Goal: Information Seeking & Learning: Find specific page/section

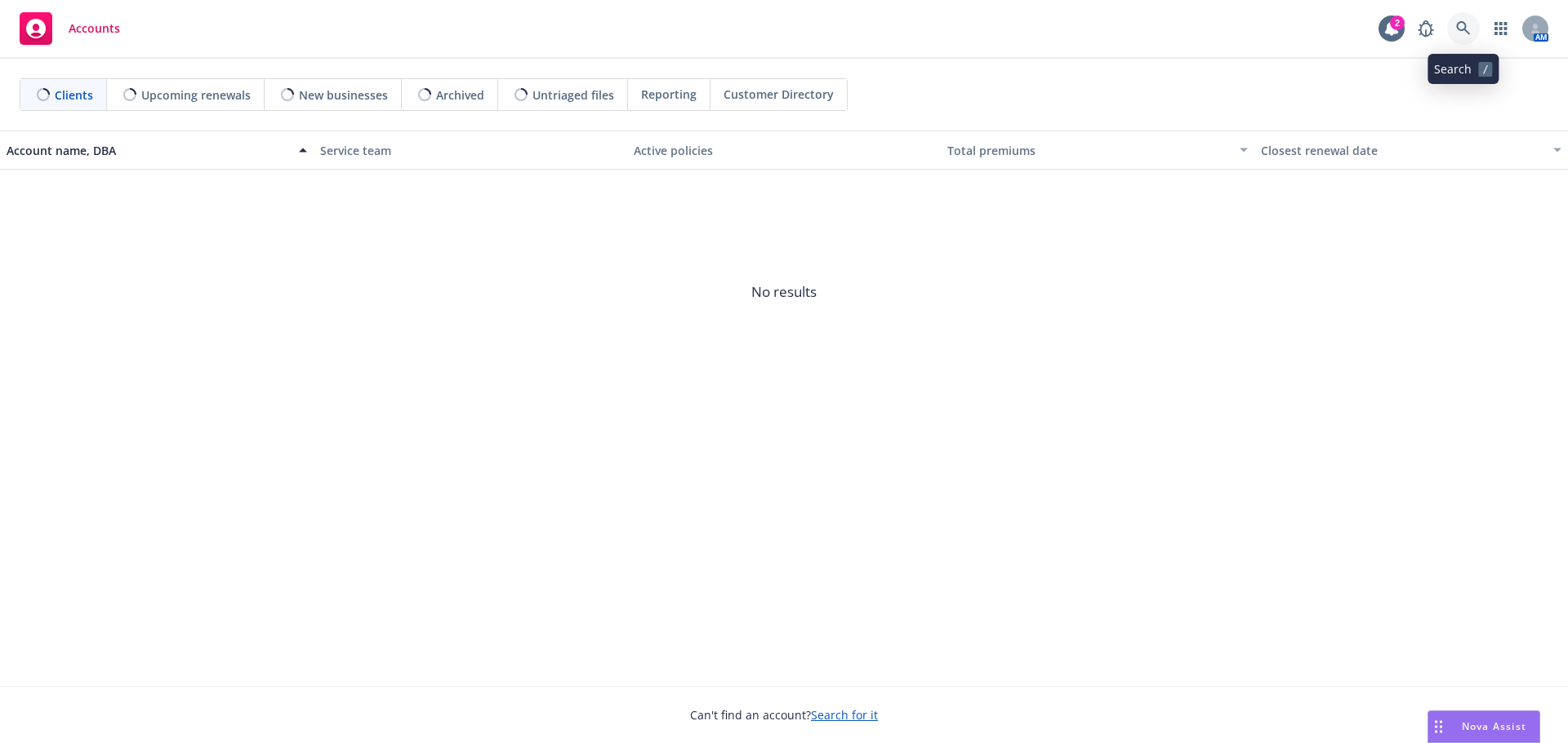
click at [1463, 23] on icon at bounding box center [1462, 28] width 14 height 14
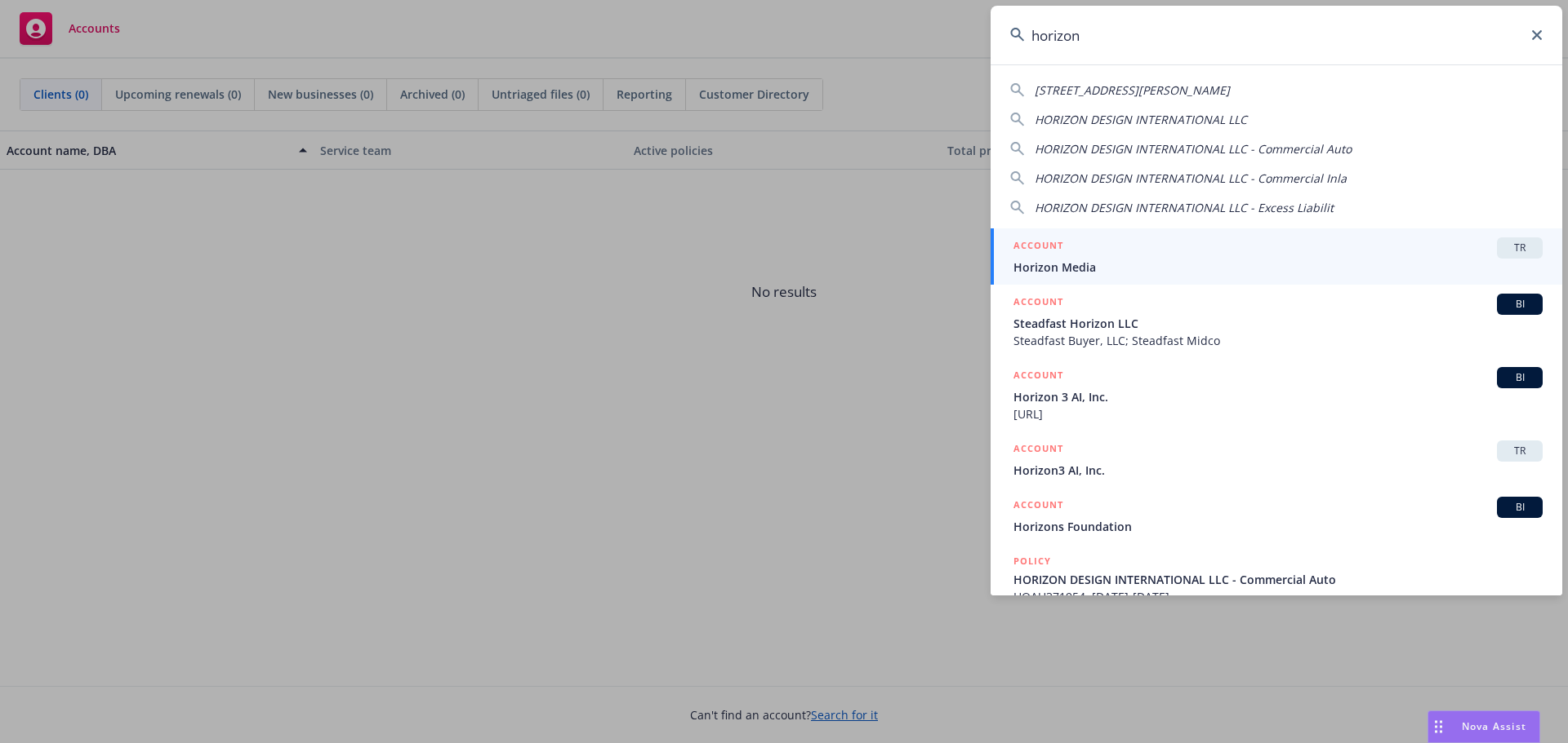
type input "horizon"
click at [1086, 253] on div "ACCOUNT TR" at bounding box center [1277, 248] width 529 height 21
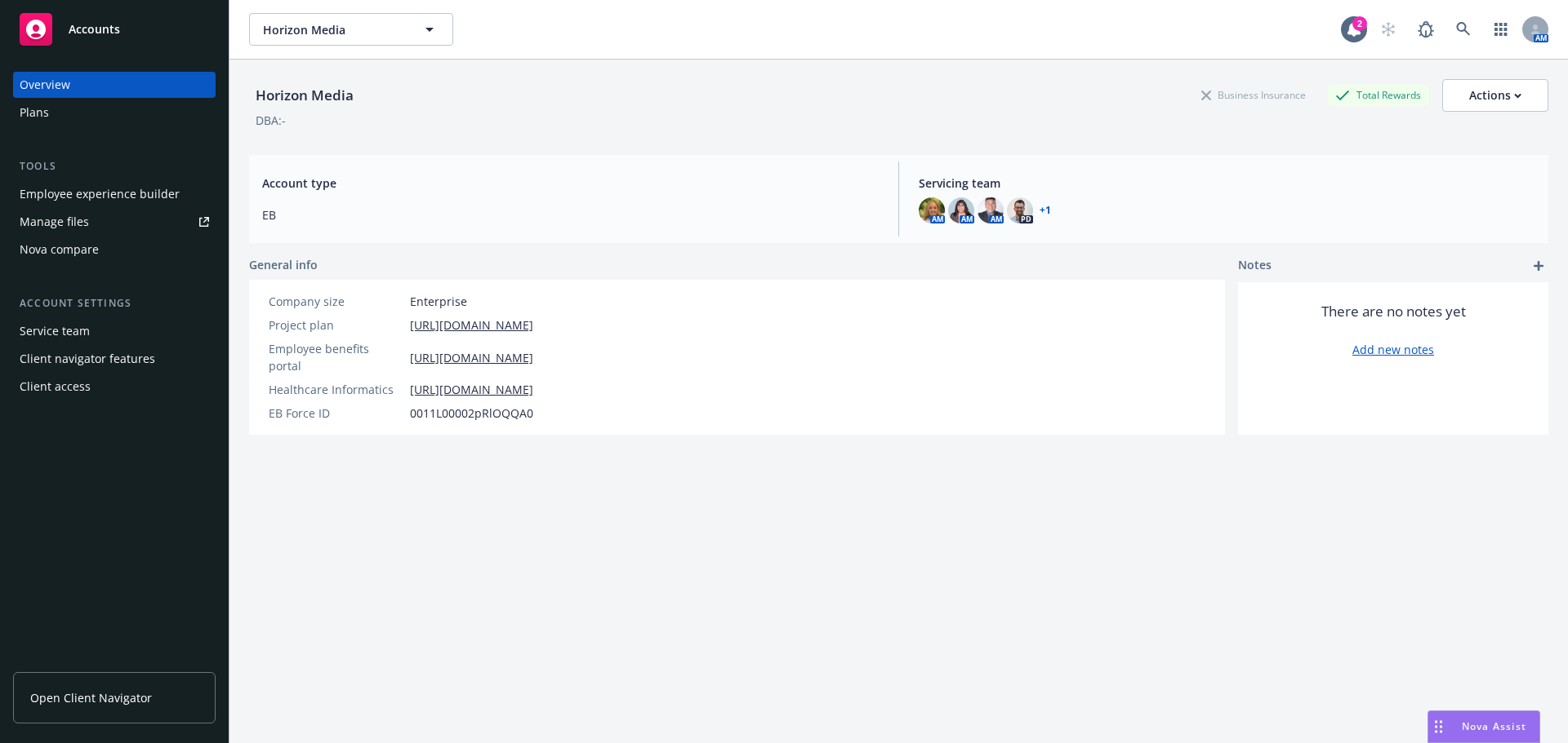
click at [46, 112] on div "Plans" at bounding box center [34, 111] width 30 height 26
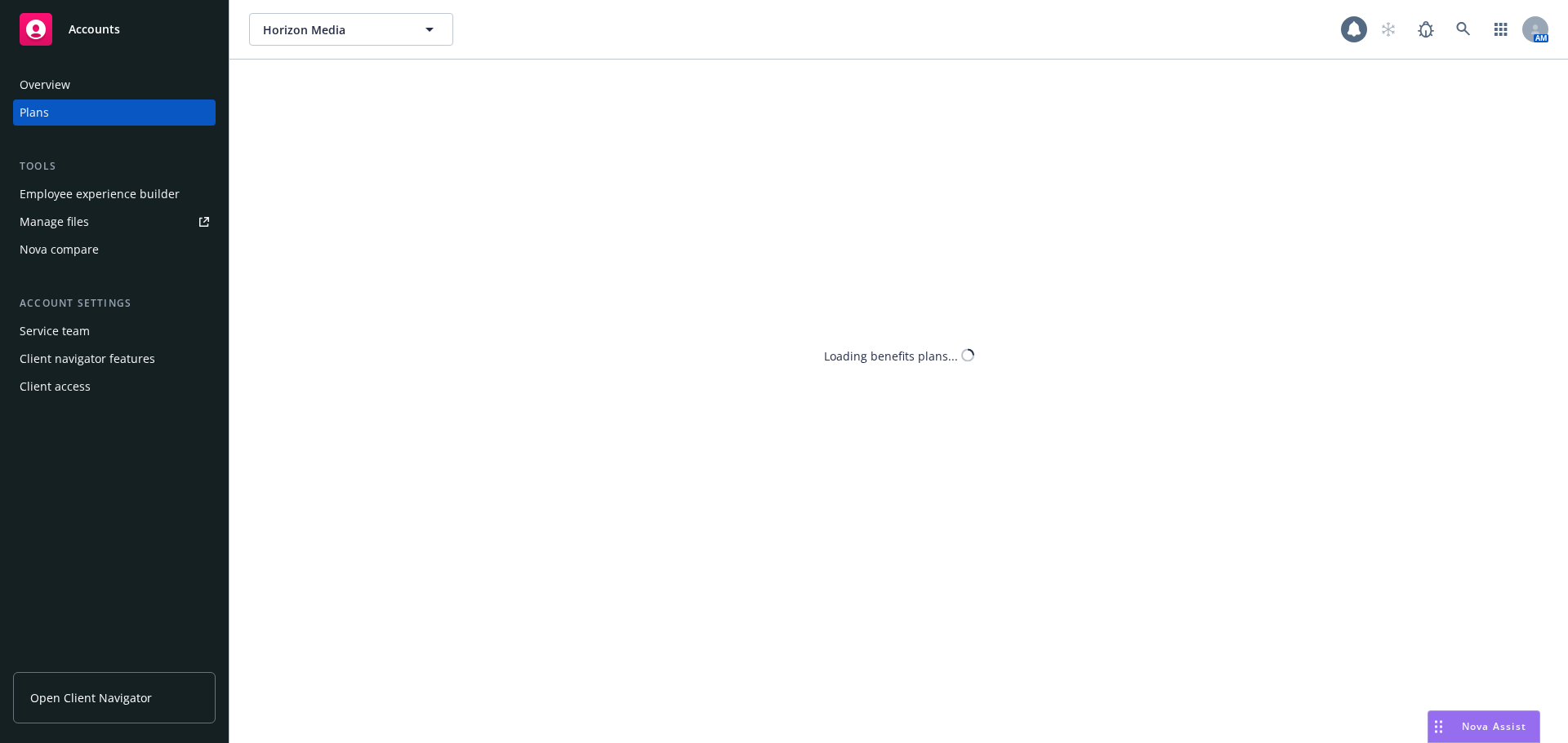
click at [71, 227] on div "Manage files" at bounding box center [54, 221] width 70 height 26
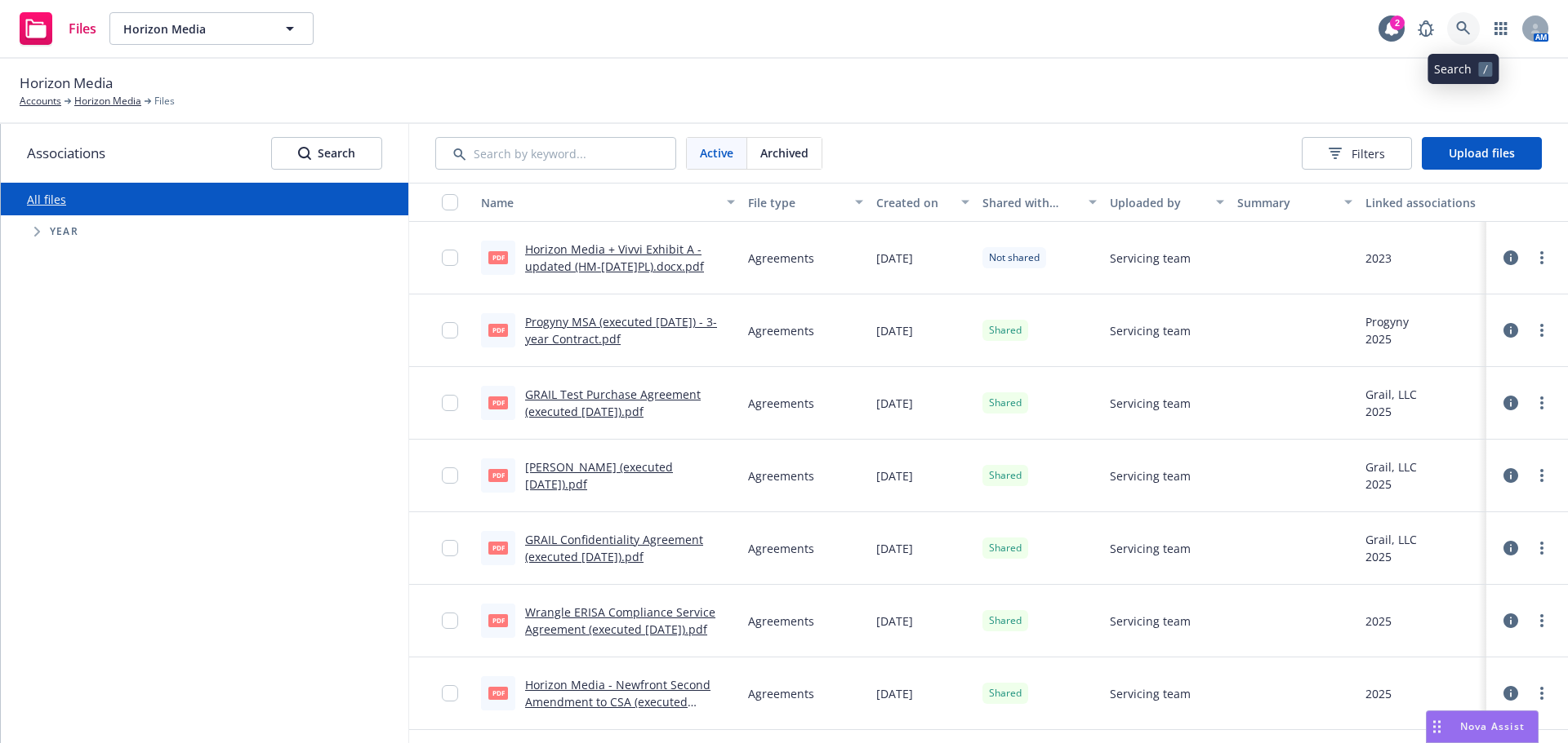
click at [1461, 18] on link at bounding box center [1463, 29] width 32 height 32
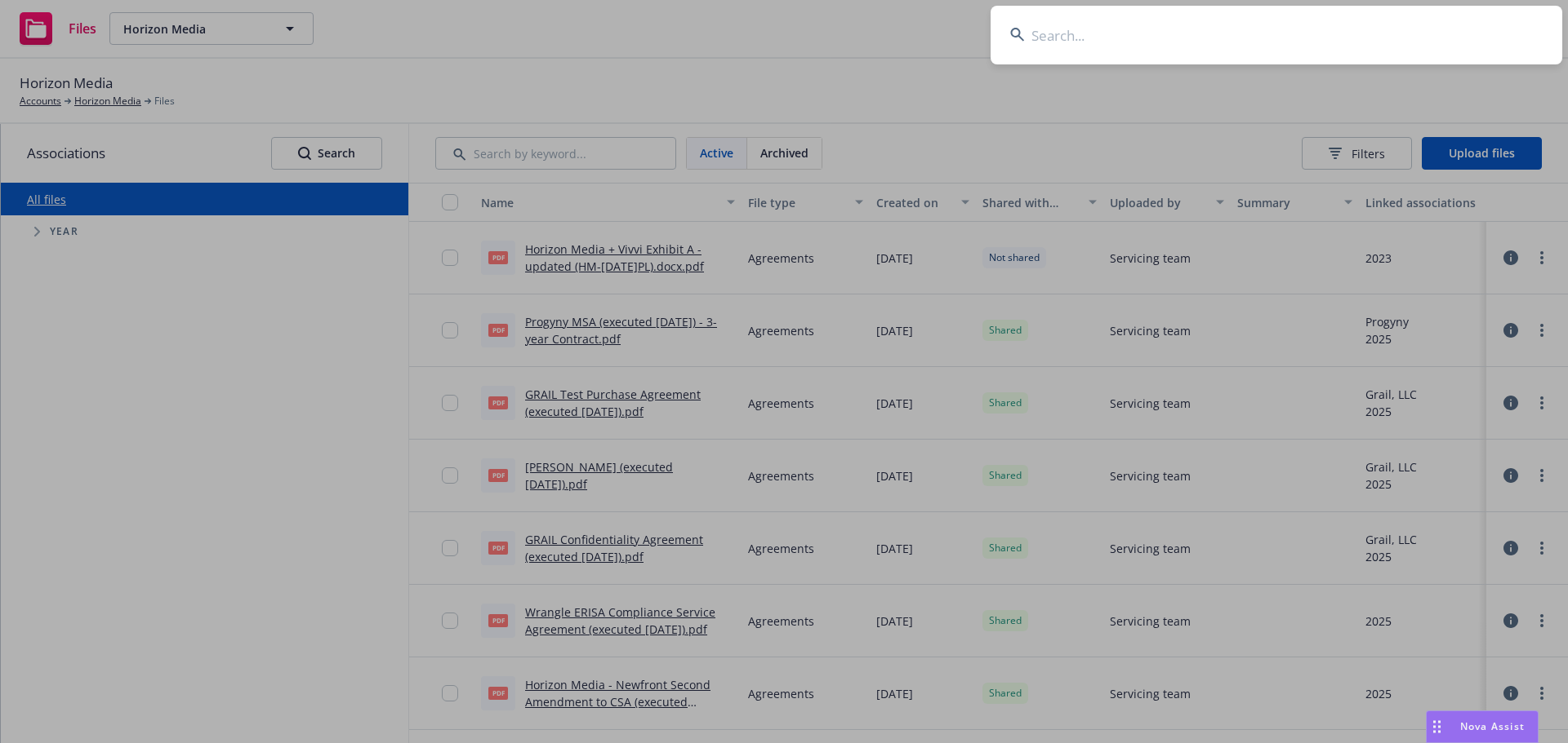
click at [1130, 38] on input at bounding box center [1276, 35] width 572 height 59
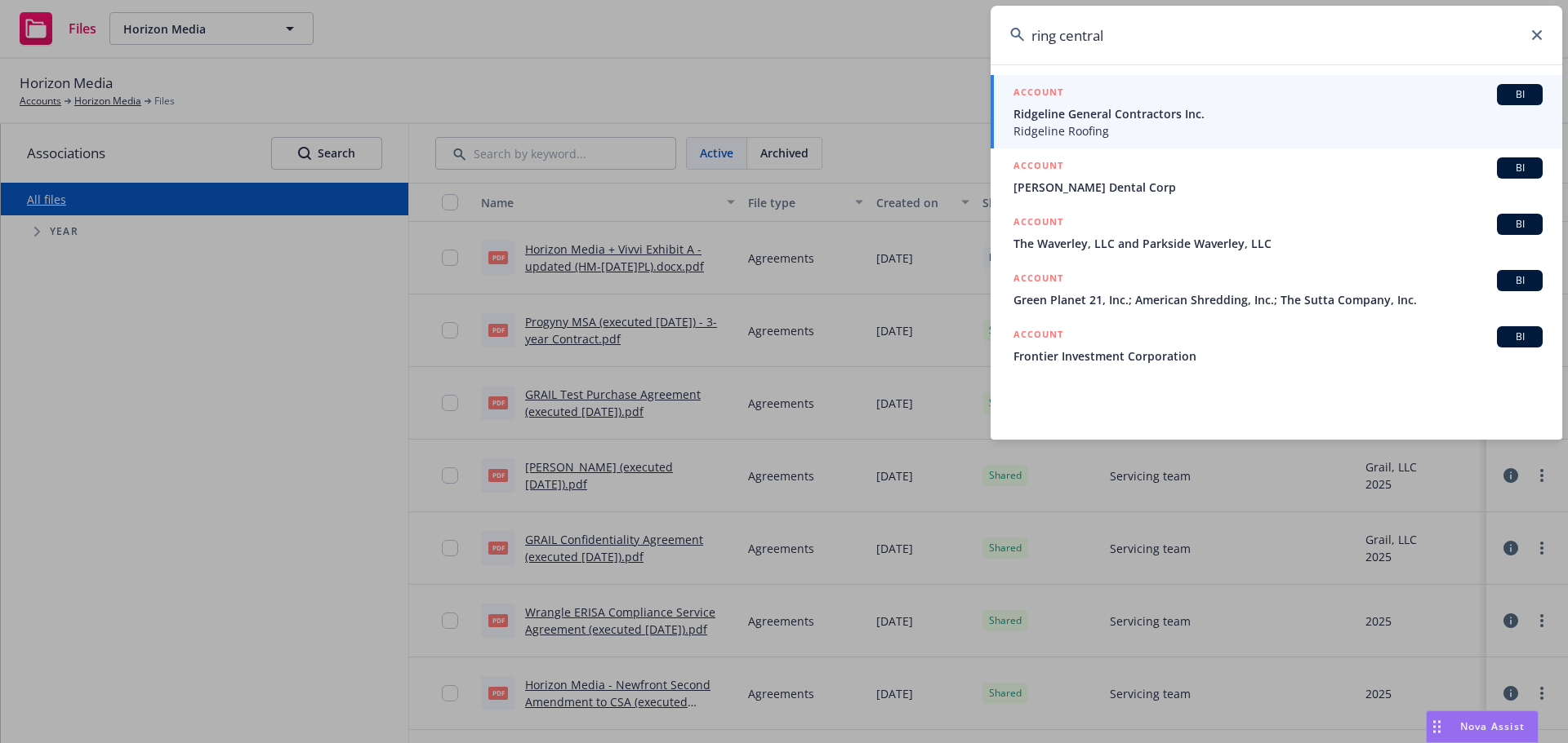
click at [1061, 37] on input "ring central" at bounding box center [1276, 35] width 572 height 59
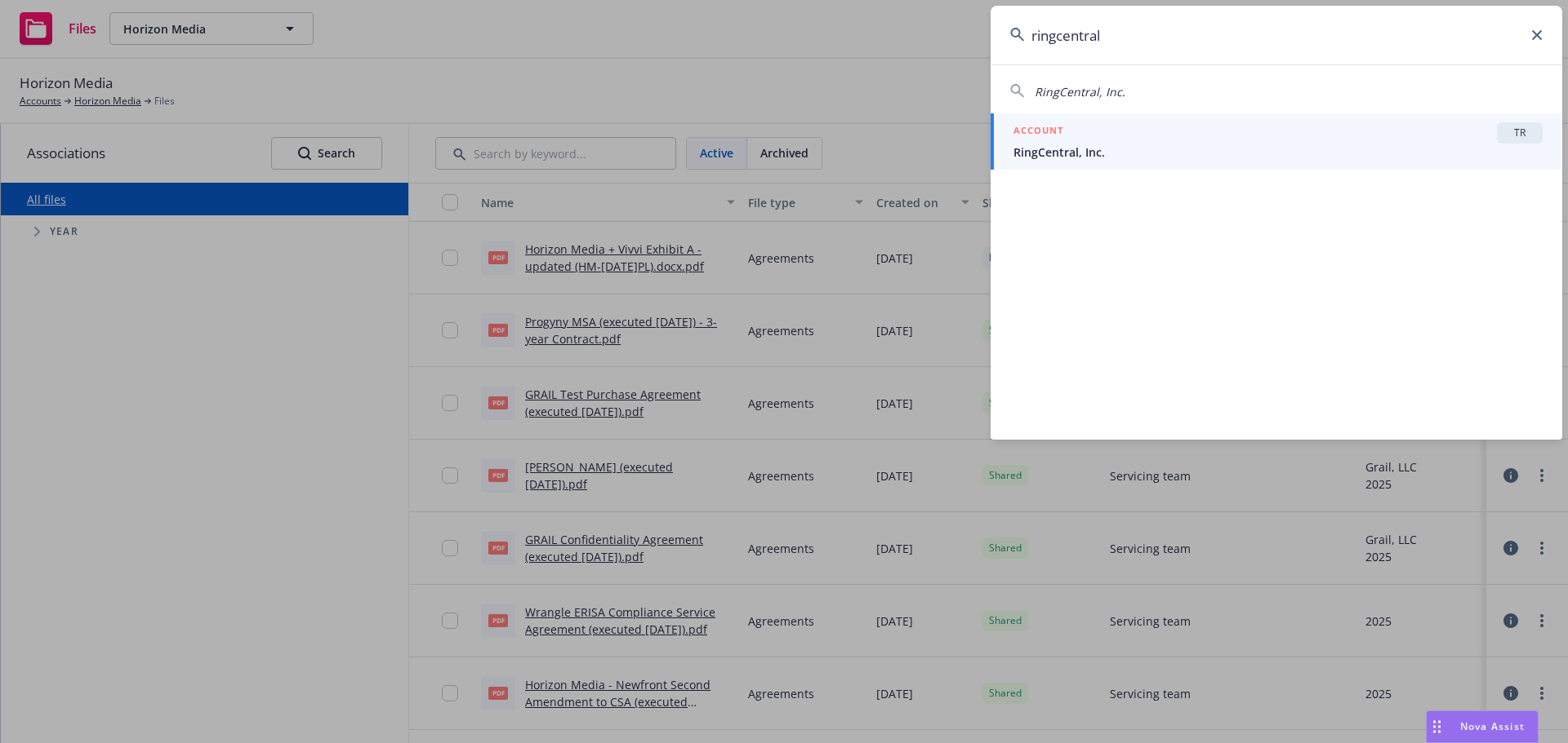
type input "ringcentral"
click at [1145, 132] on div "ACCOUNT TR" at bounding box center [1277, 132] width 529 height 21
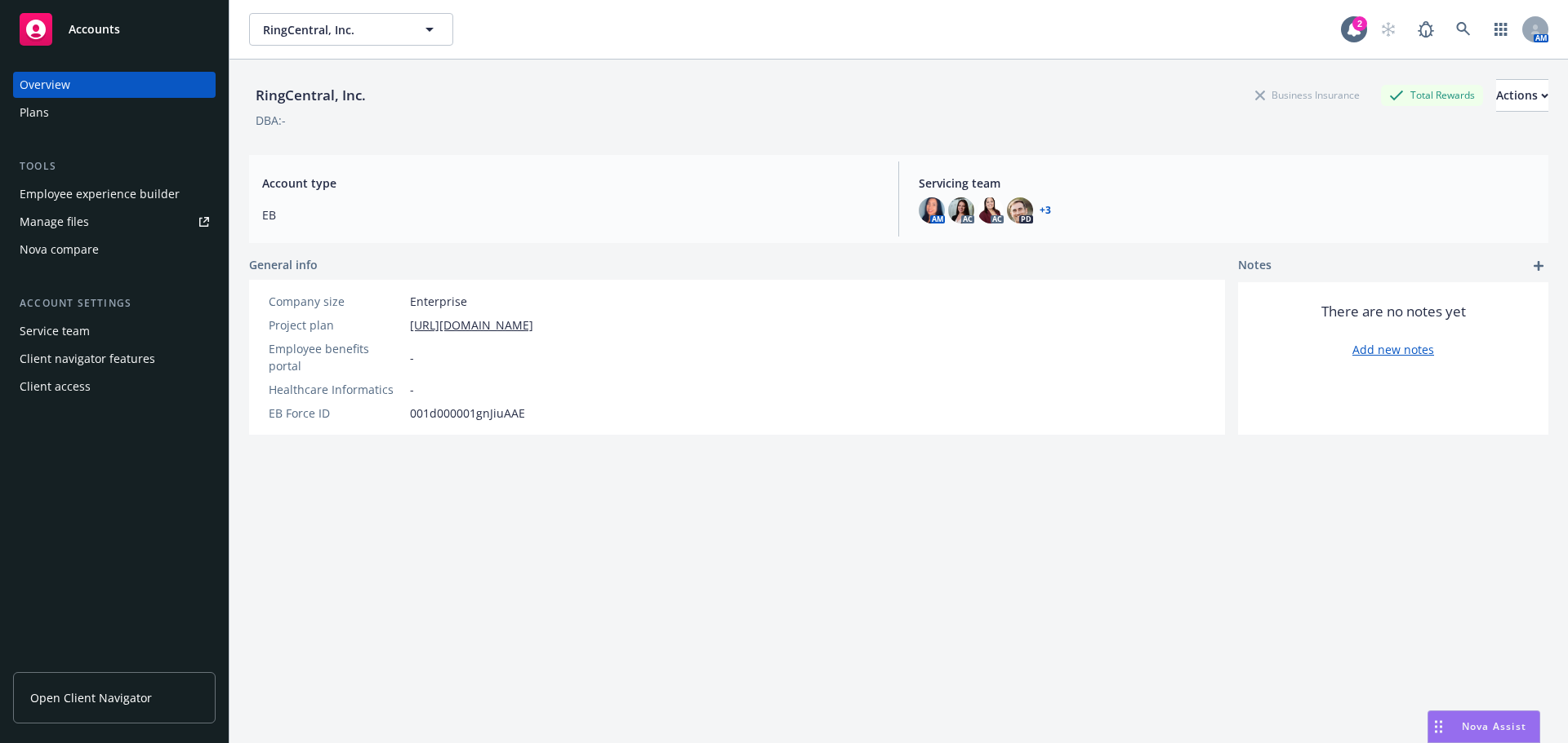
click at [99, 196] on div "Employee experience builder" at bounding box center [100, 193] width 160 height 26
click at [89, 214] on link "Manage files" at bounding box center [114, 221] width 202 height 26
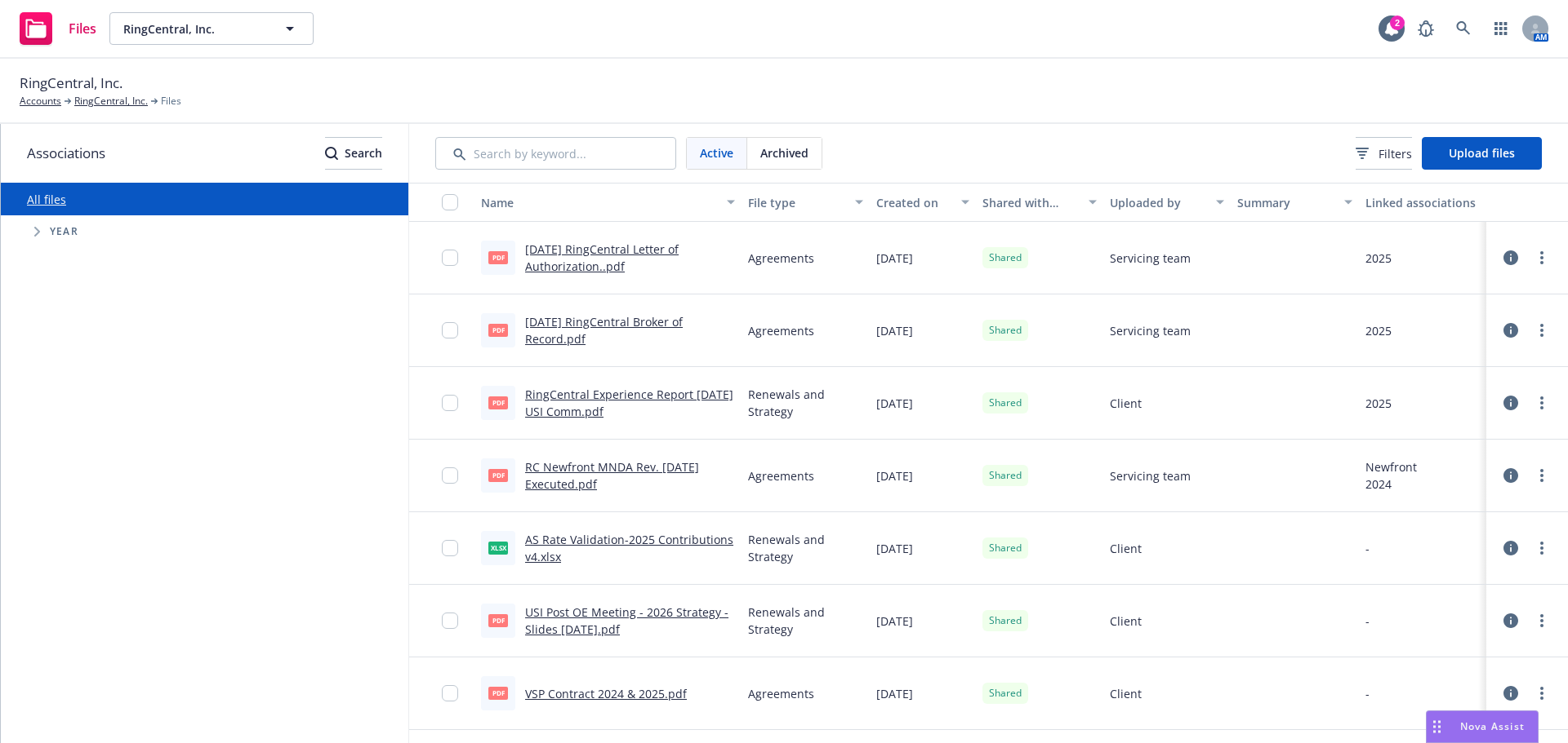
click at [621, 318] on link "[DATE] RingCentral Broker of Record.pdf" at bounding box center [603, 331] width 157 height 32
click at [634, 252] on link "[DATE] RingCentral Letter of Authorization..pdf" at bounding box center [601, 258] width 153 height 32
click at [629, 463] on link "RC Newfront MNDA Rev. [DATE] Executed.pdf" at bounding box center [612, 475] width 173 height 32
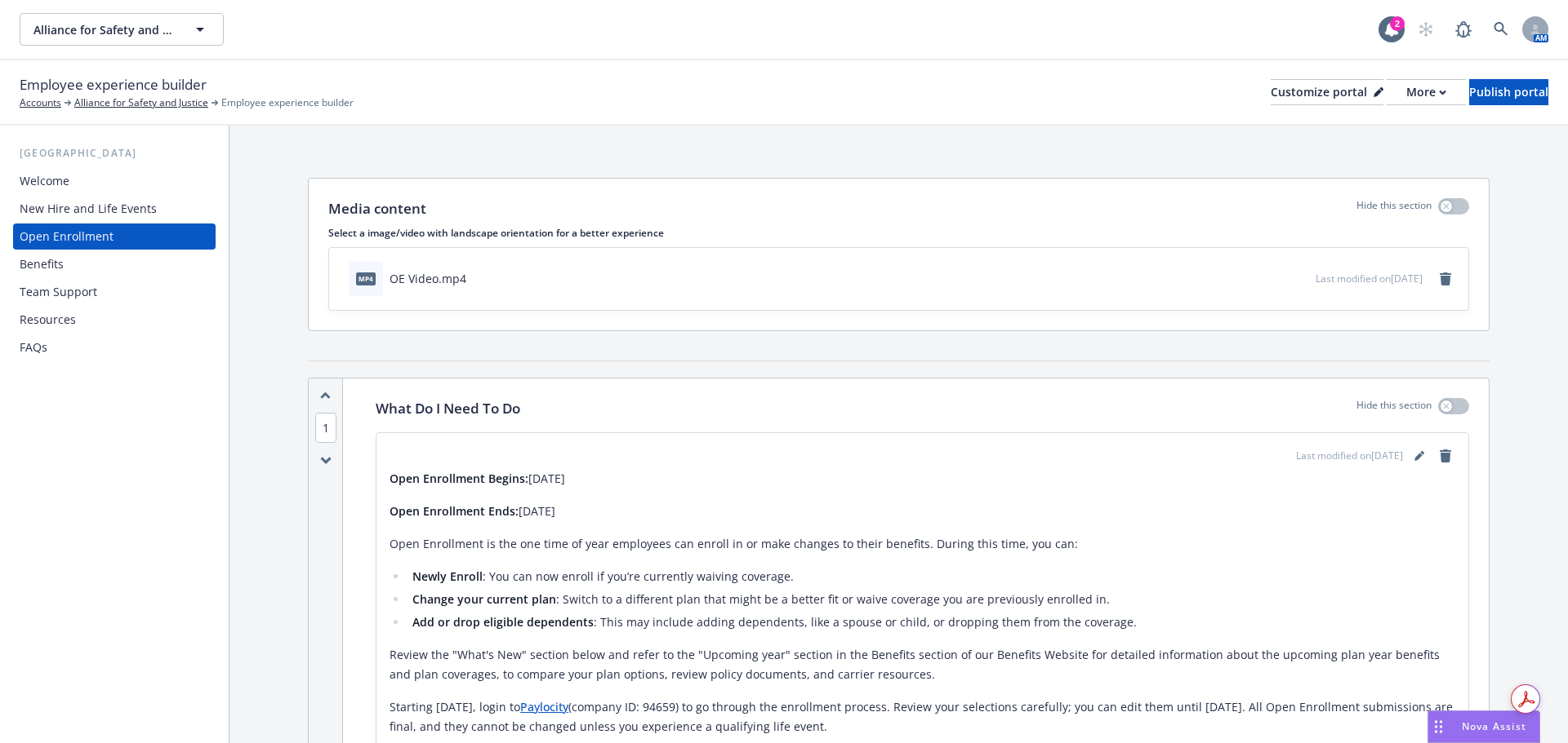
scroll to position [3554, 0]
